Goal: Answer question/provide support: Share knowledge or assist other users

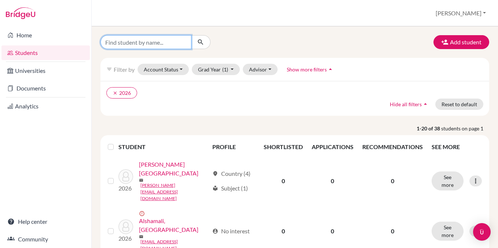
click at [163, 38] on input "Find student by name..." at bounding box center [145, 42] width 91 height 14
type input "[PERSON_NAME]"
click button "submit" at bounding box center [200, 42] width 19 height 14
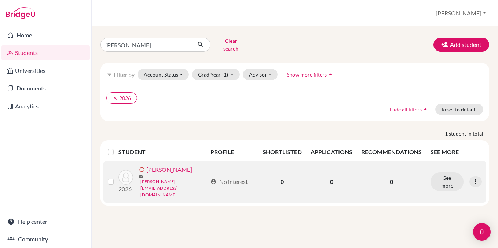
click at [166, 169] on link "[PERSON_NAME]" at bounding box center [169, 169] width 46 height 9
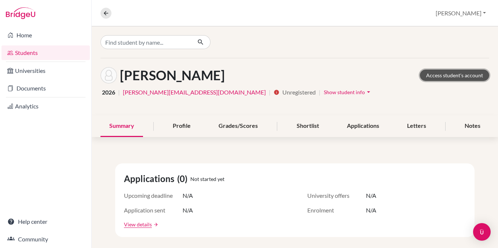
click at [446, 72] on link "Access student's account" at bounding box center [454, 75] width 69 height 11
click at [459, 70] on link "Access student's account" at bounding box center [454, 75] width 69 height 11
click at [365, 95] on icon "arrow_drop_down" at bounding box center [368, 91] width 7 height 7
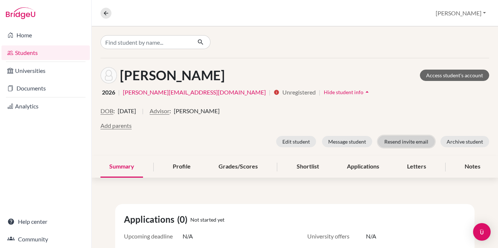
click at [399, 143] on button "Resend invite email" at bounding box center [406, 141] width 56 height 11
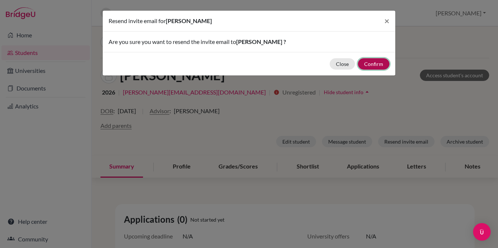
click at [375, 65] on button "Confirm" at bounding box center [374, 63] width 32 height 11
